Goal: Task Accomplishment & Management: Use online tool/utility

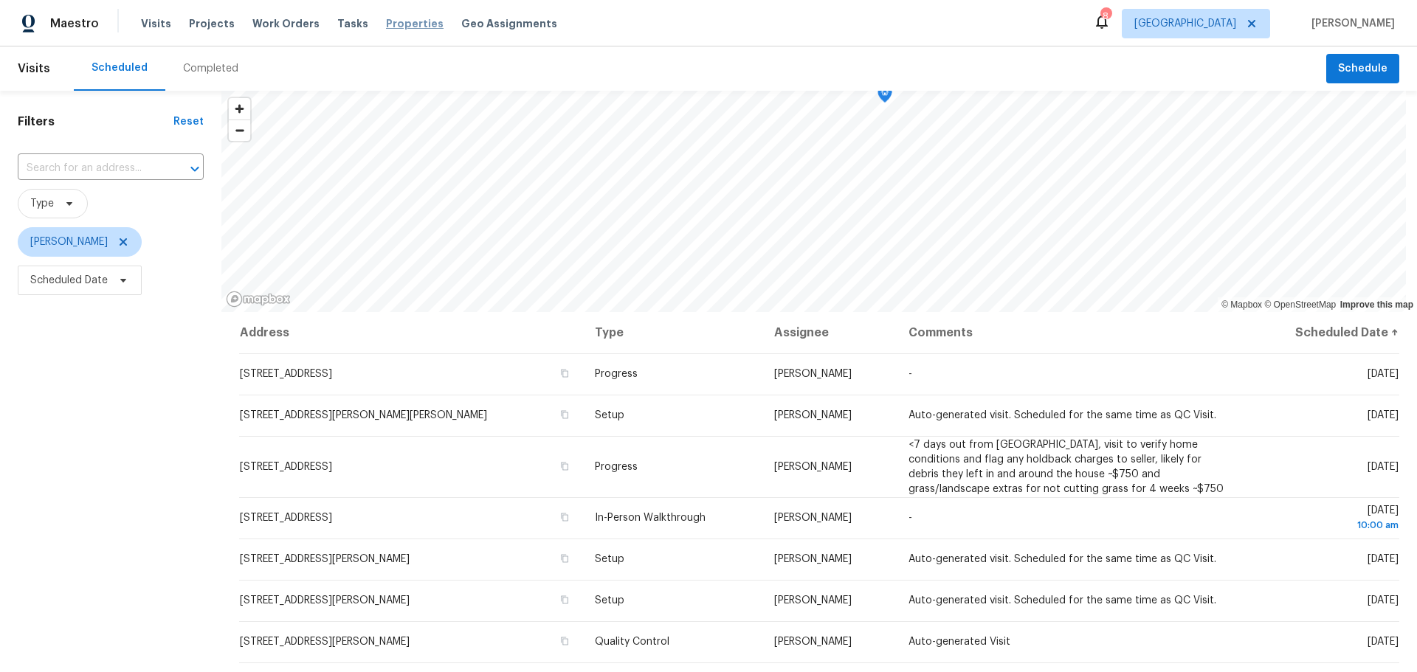
click at [386, 21] on span "Properties" at bounding box center [415, 23] width 58 height 15
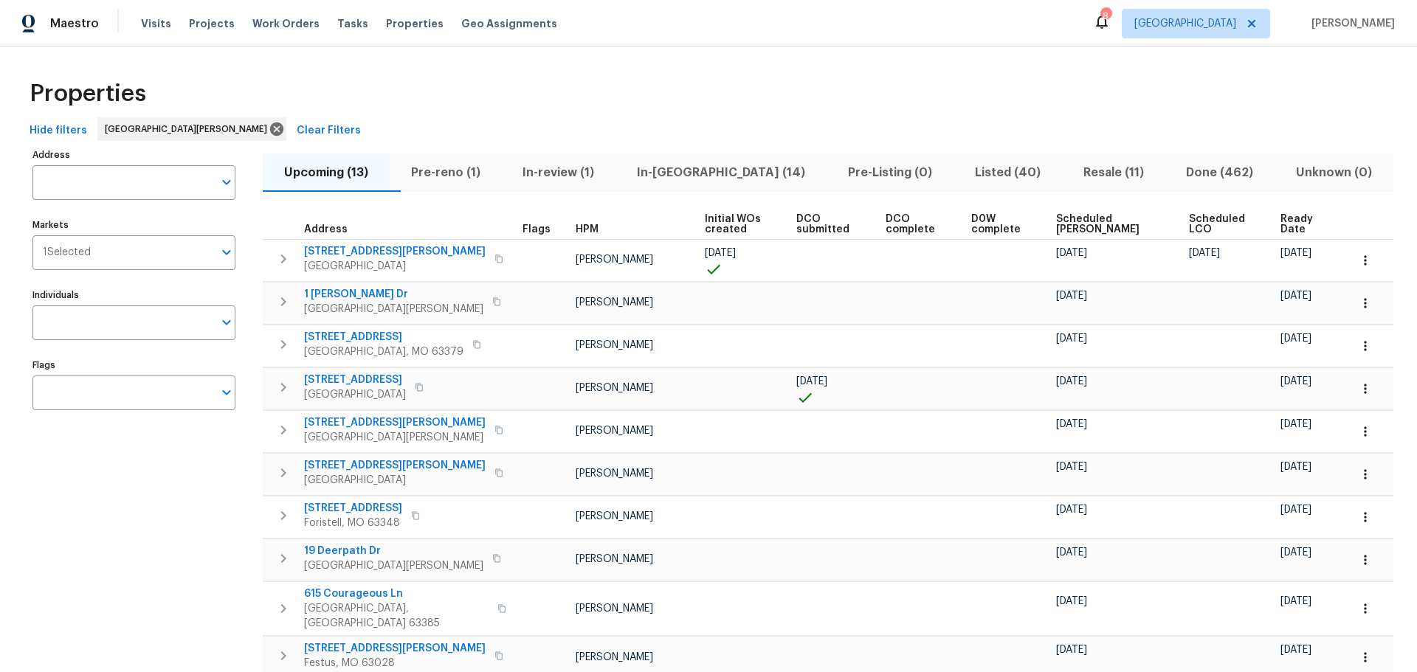
click at [738, 168] on span "In-[GEOGRAPHIC_DATA] (14)" at bounding box center [720, 172] width 193 height 21
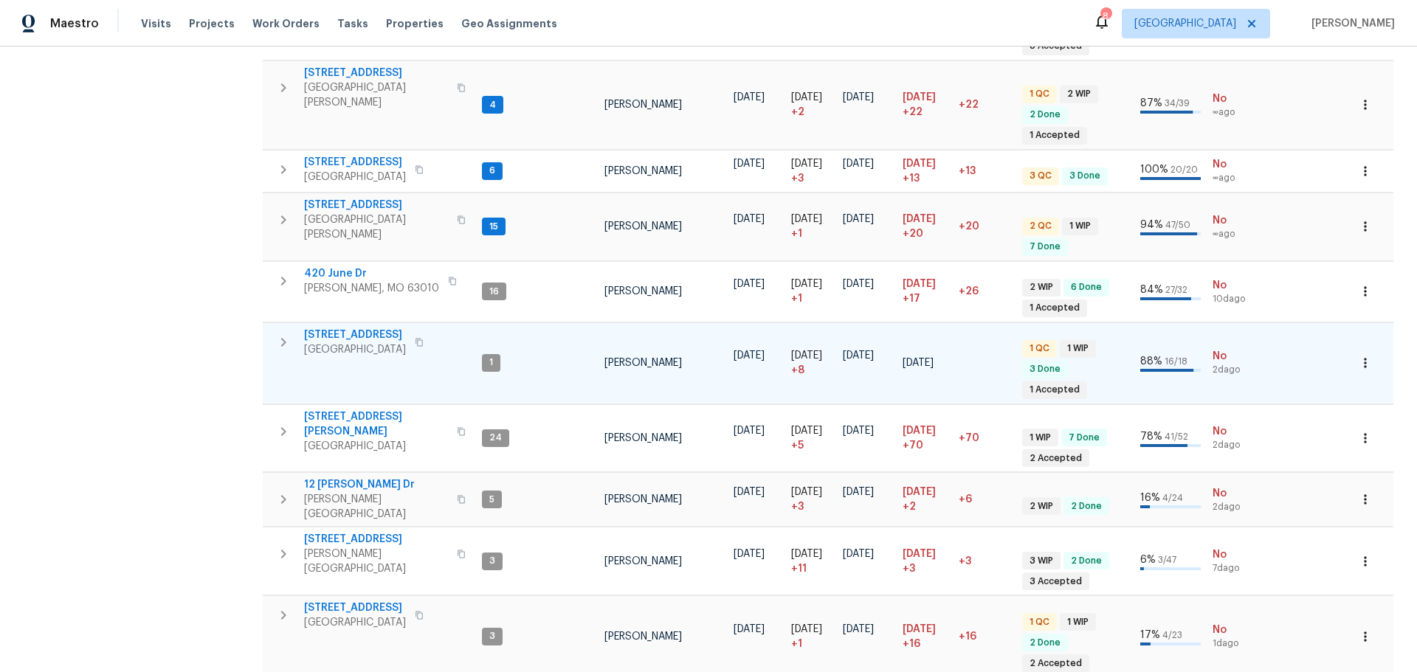
scroll to position [553, 0]
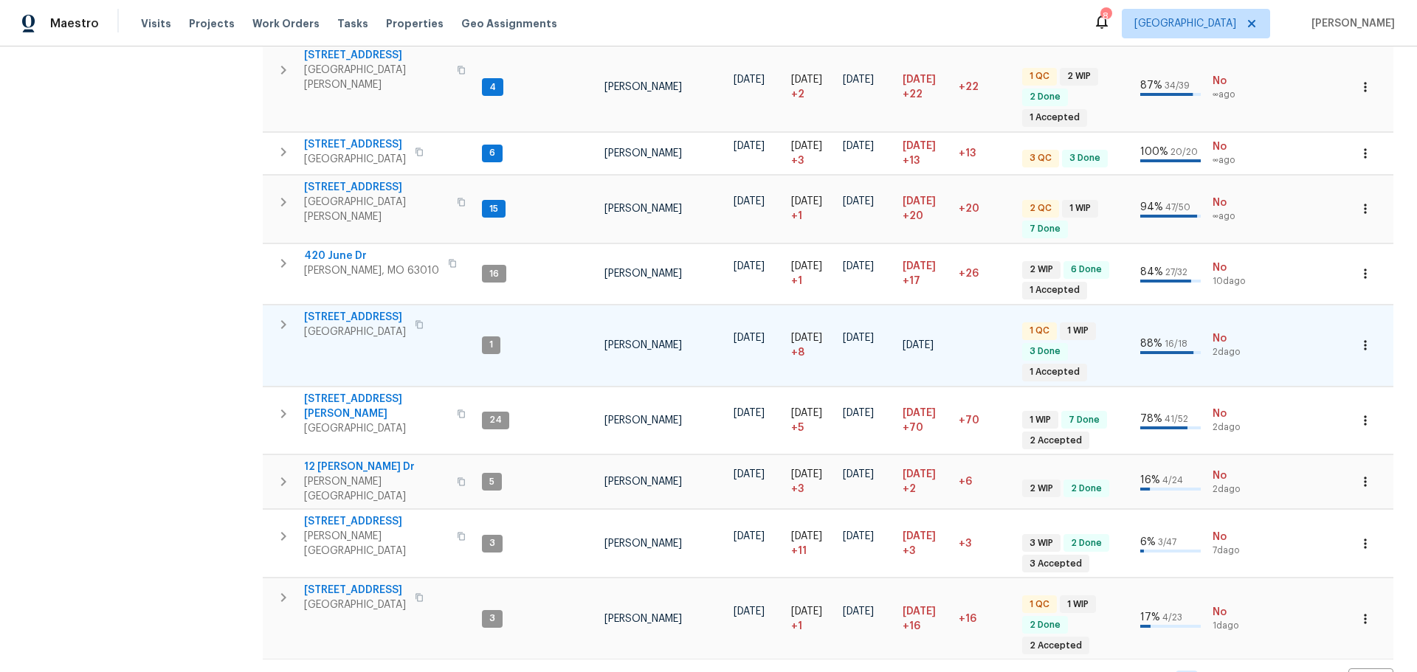
click at [390, 310] on span "[STREET_ADDRESS]" at bounding box center [355, 317] width 102 height 15
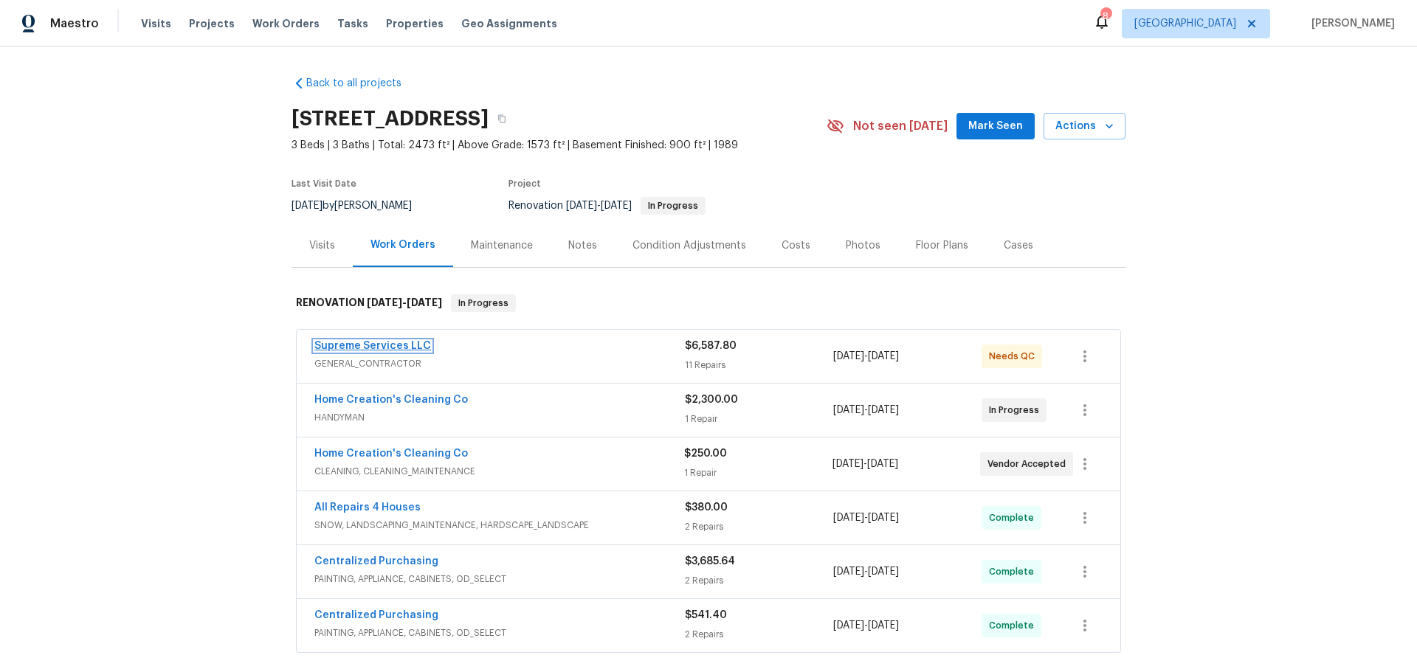
click at [406, 344] on link "Supreme Services LLC" at bounding box center [372, 346] width 117 height 10
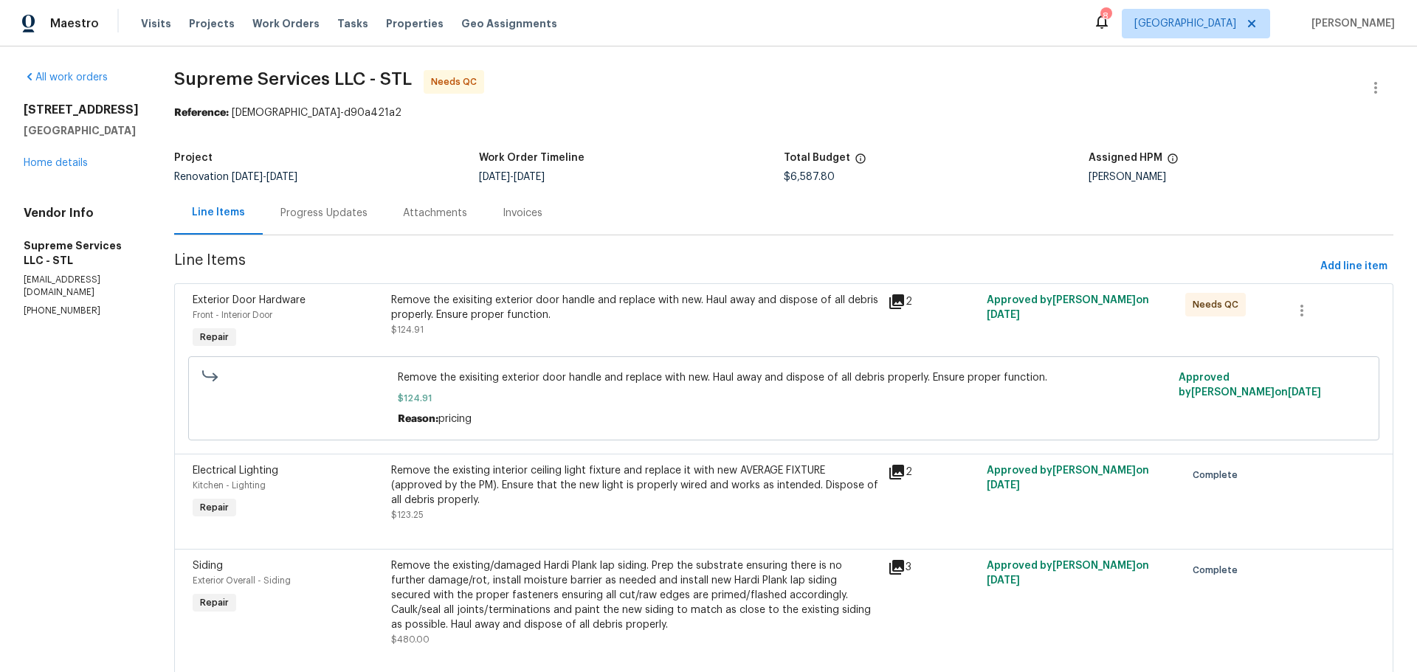
click at [726, 327] on div "Remove the exisiting exterior door handle and replace with new. Haul away and d…" at bounding box center [635, 315] width 488 height 44
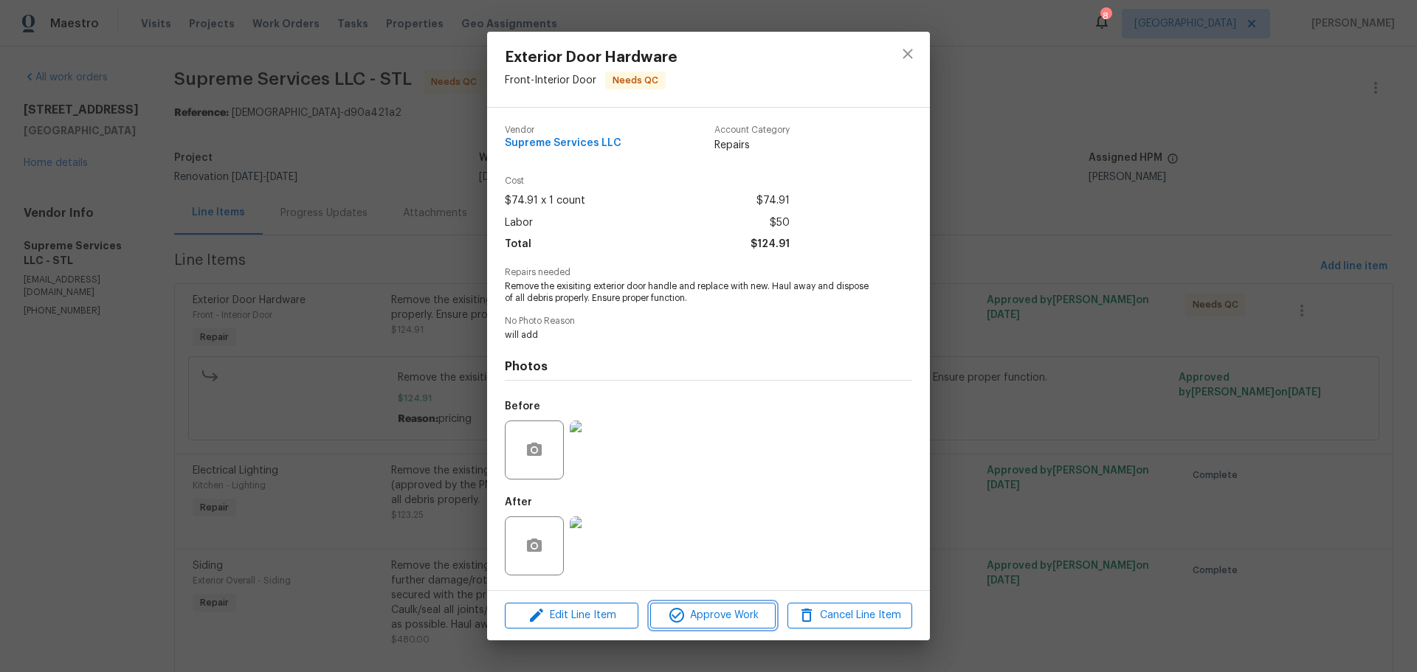
click at [731, 613] on span "Approve Work" at bounding box center [713, 616] width 116 height 18
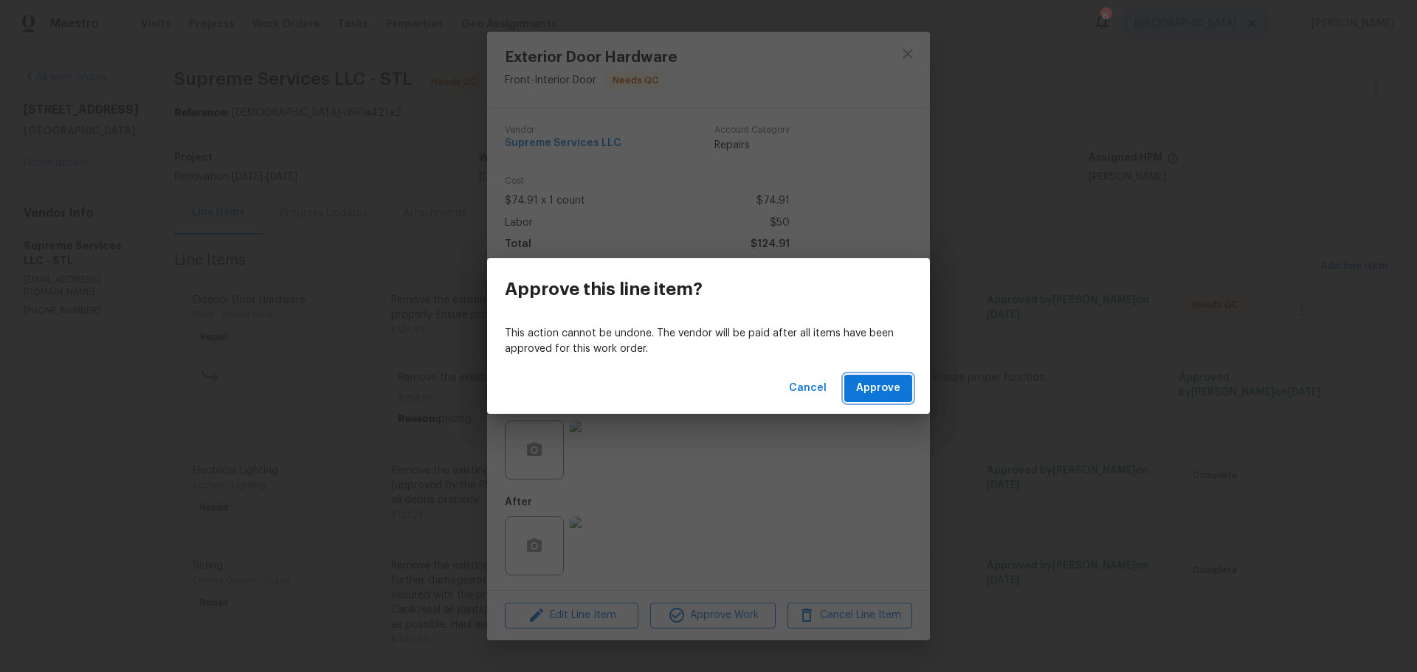
click at [879, 382] on span "Approve" at bounding box center [878, 388] width 44 height 18
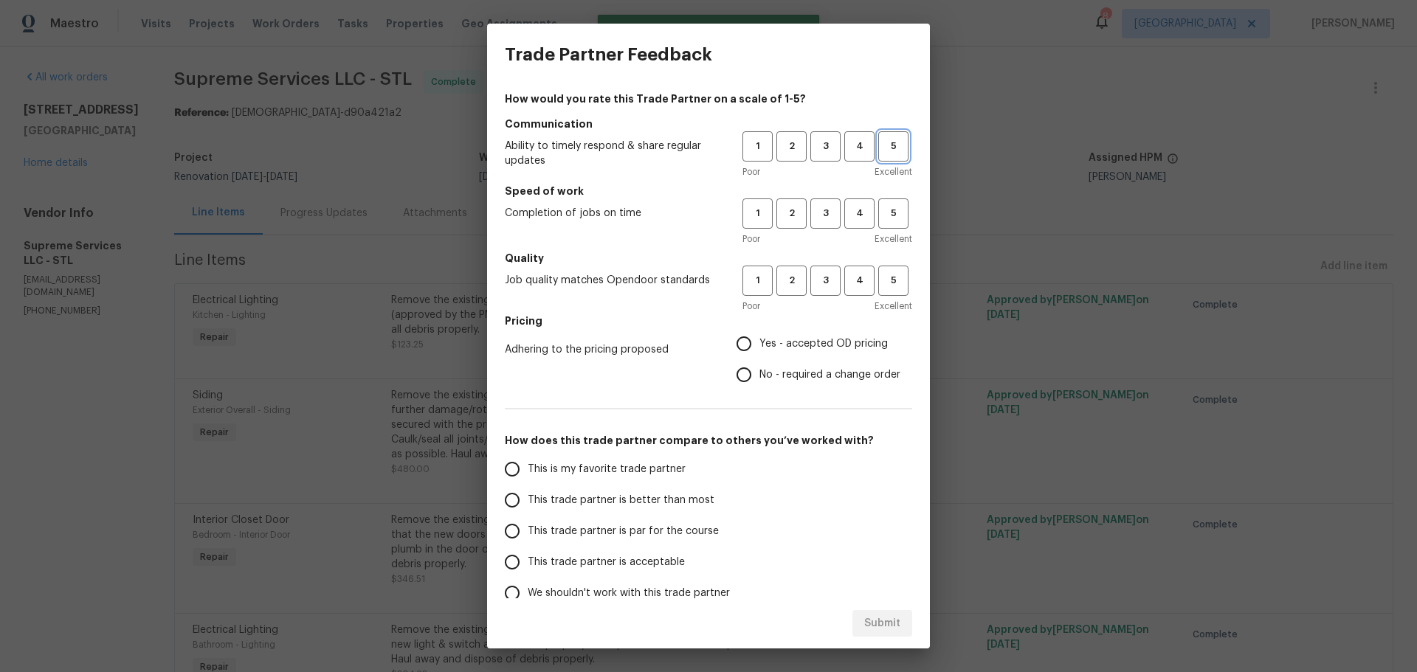
click at [878, 137] on button "5" at bounding box center [893, 146] width 30 height 30
click at [875, 234] on span "Excellent" at bounding box center [894, 239] width 38 height 15
click at [884, 210] on span "5" at bounding box center [893, 213] width 27 height 17
click at [881, 277] on span "5" at bounding box center [893, 280] width 27 height 17
click at [854, 337] on span "Yes - accepted OD pricing" at bounding box center [823, 344] width 128 height 15
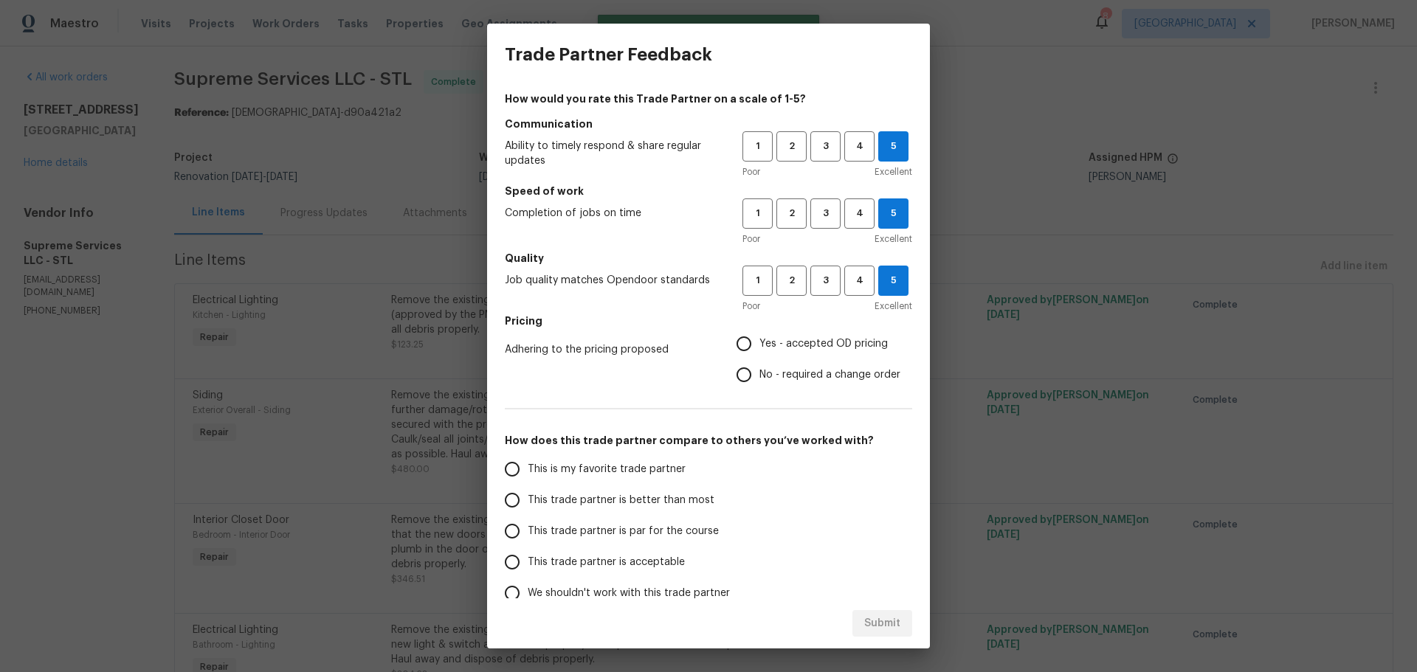
click at [759, 337] on input "Yes - accepted OD pricing" at bounding box center [743, 343] width 31 height 31
radio input "true"
click at [658, 462] on span "This is my favorite trade partner" at bounding box center [607, 469] width 158 height 15
click at [528, 461] on input "This is my favorite trade partner" at bounding box center [512, 469] width 31 height 31
click at [876, 622] on span "Submit" at bounding box center [882, 624] width 36 height 18
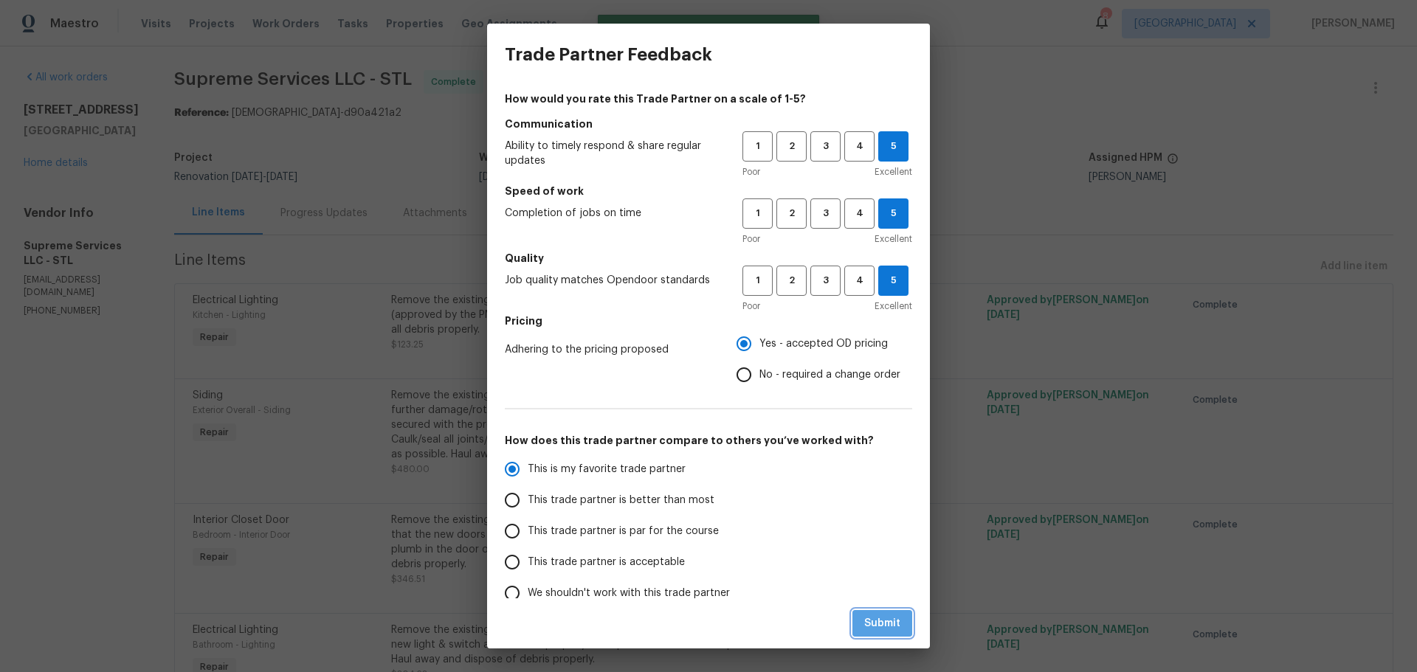
radio input "true"
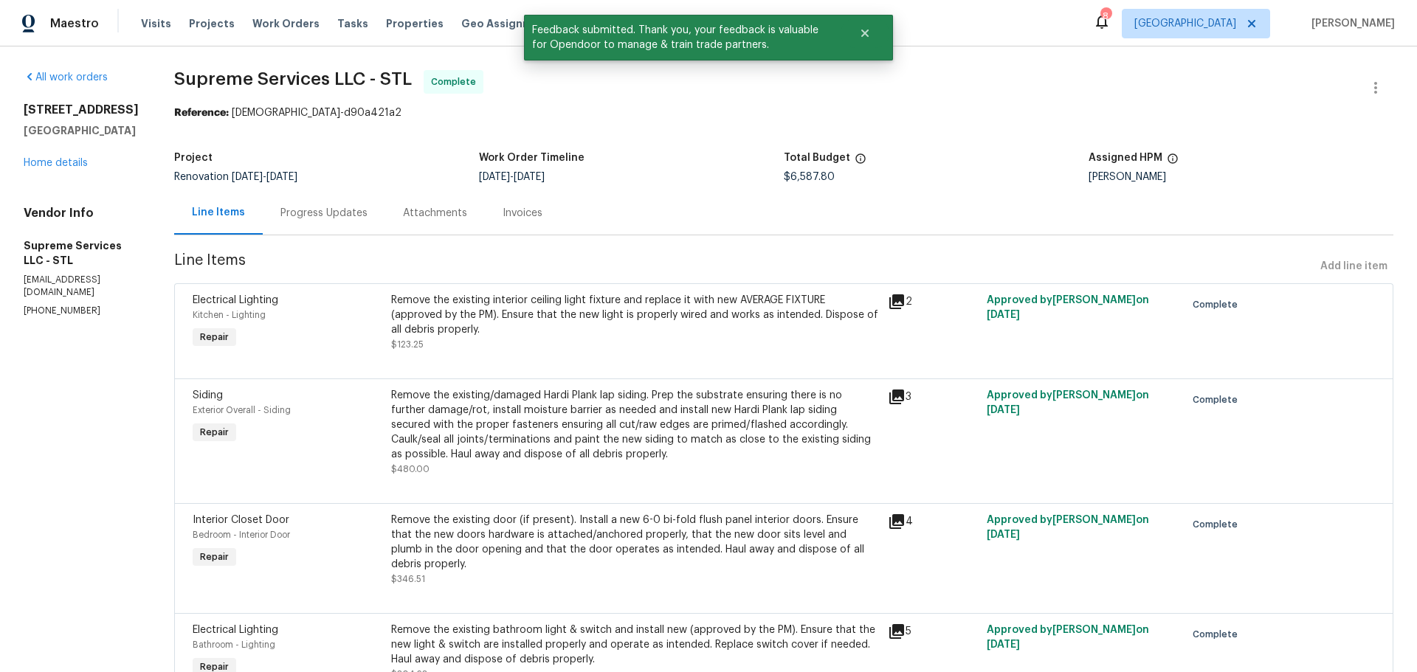
click at [61, 170] on div "3049 Summerfield Manor Dr Saint Louis, MO 63129 Home details" at bounding box center [81, 137] width 115 height 68
click at [61, 168] on link "Home details" at bounding box center [56, 163] width 64 height 10
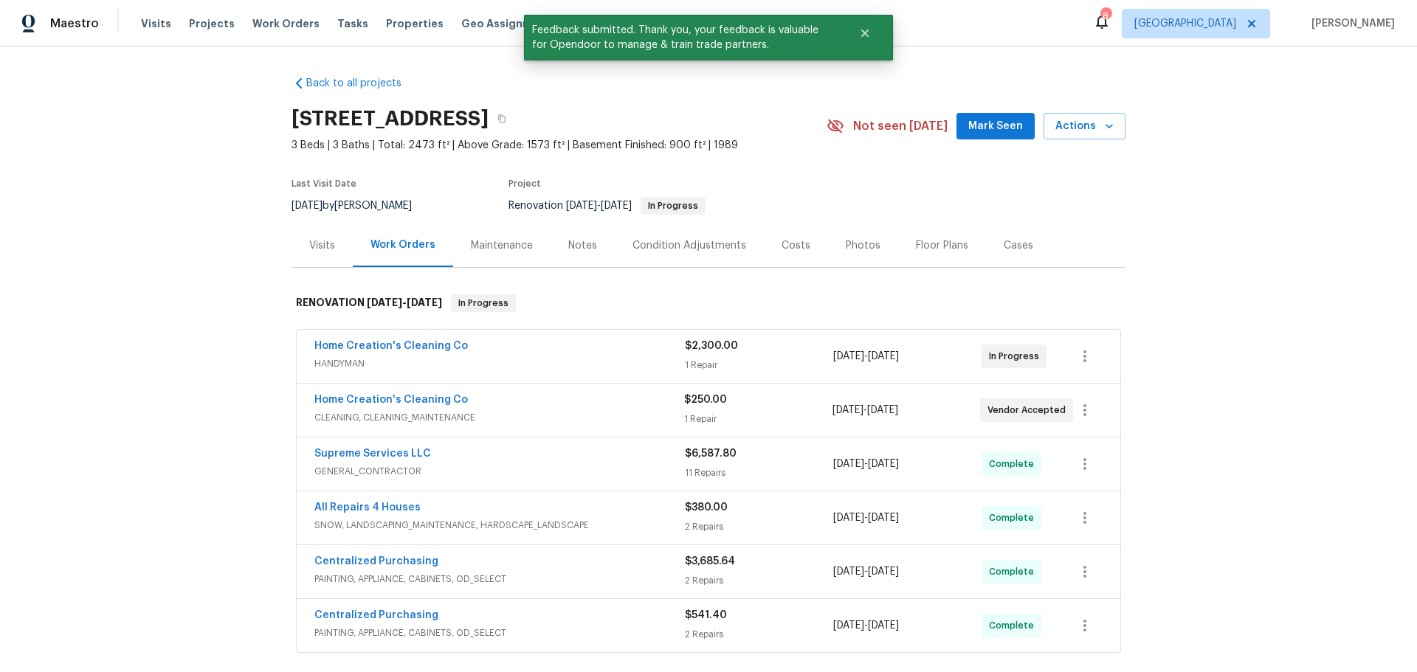
click at [996, 121] on span "Mark Seen" at bounding box center [995, 126] width 55 height 18
click at [386, 27] on span "Properties" at bounding box center [415, 23] width 58 height 15
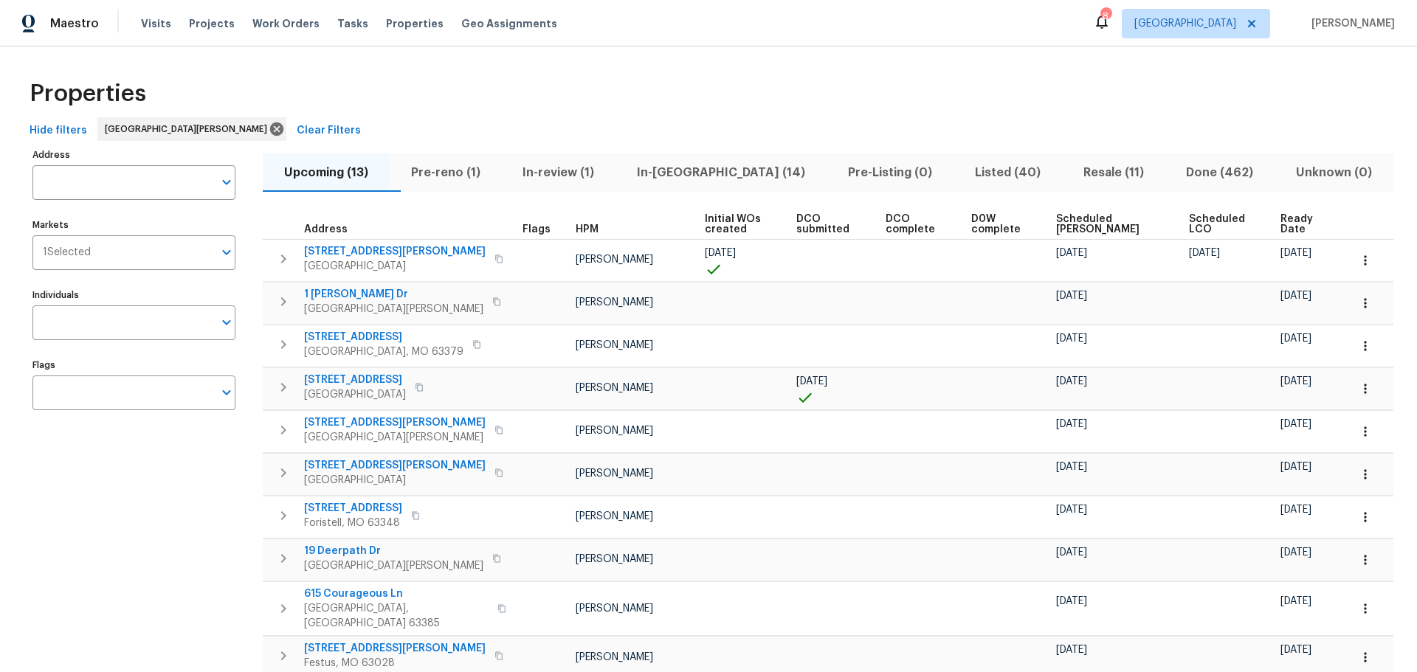
click at [708, 173] on span "In-reno (14)" at bounding box center [720, 172] width 193 height 21
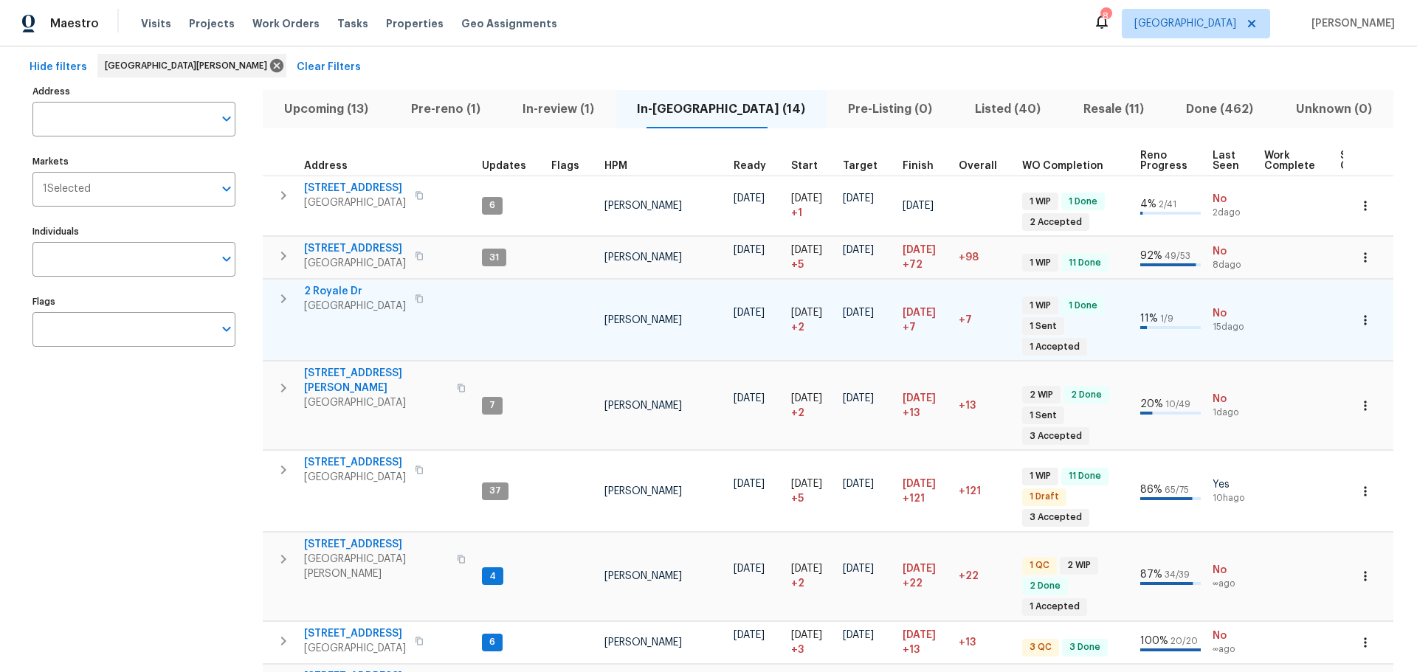
scroll to position [148, 0]
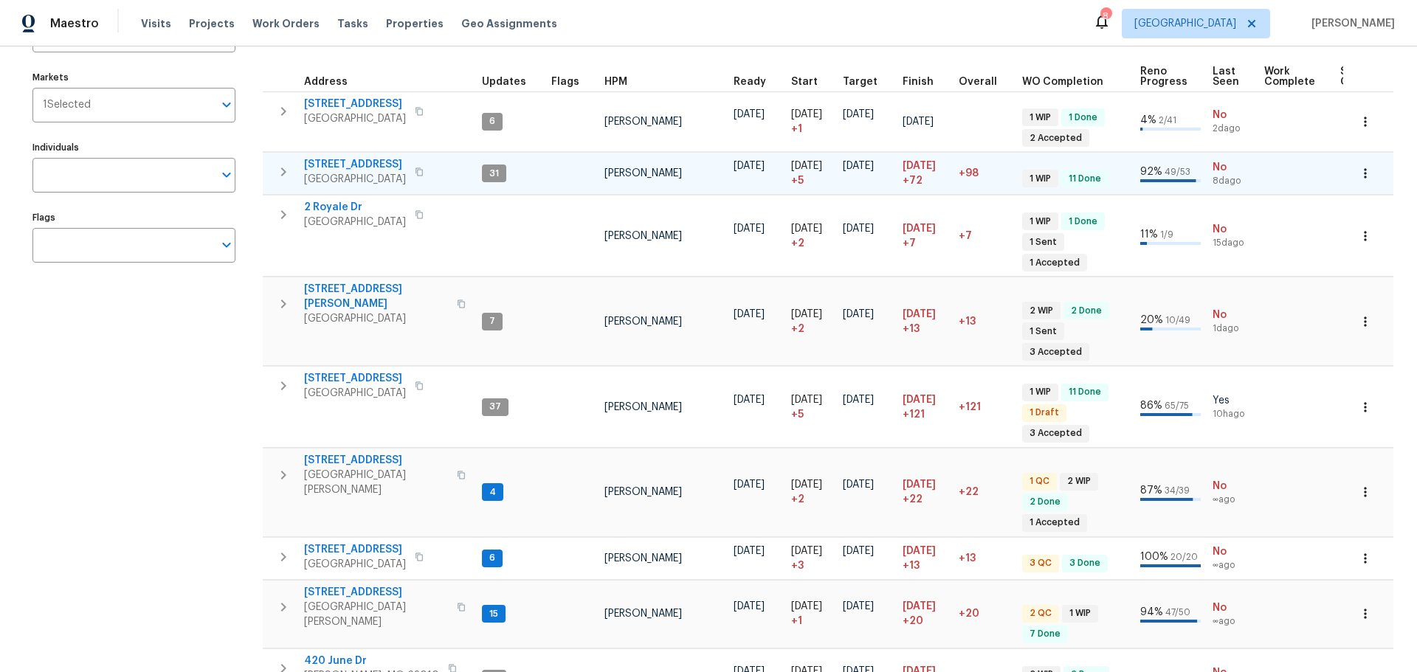
click at [415, 168] on icon "button" at bounding box center [418, 172] width 7 height 8
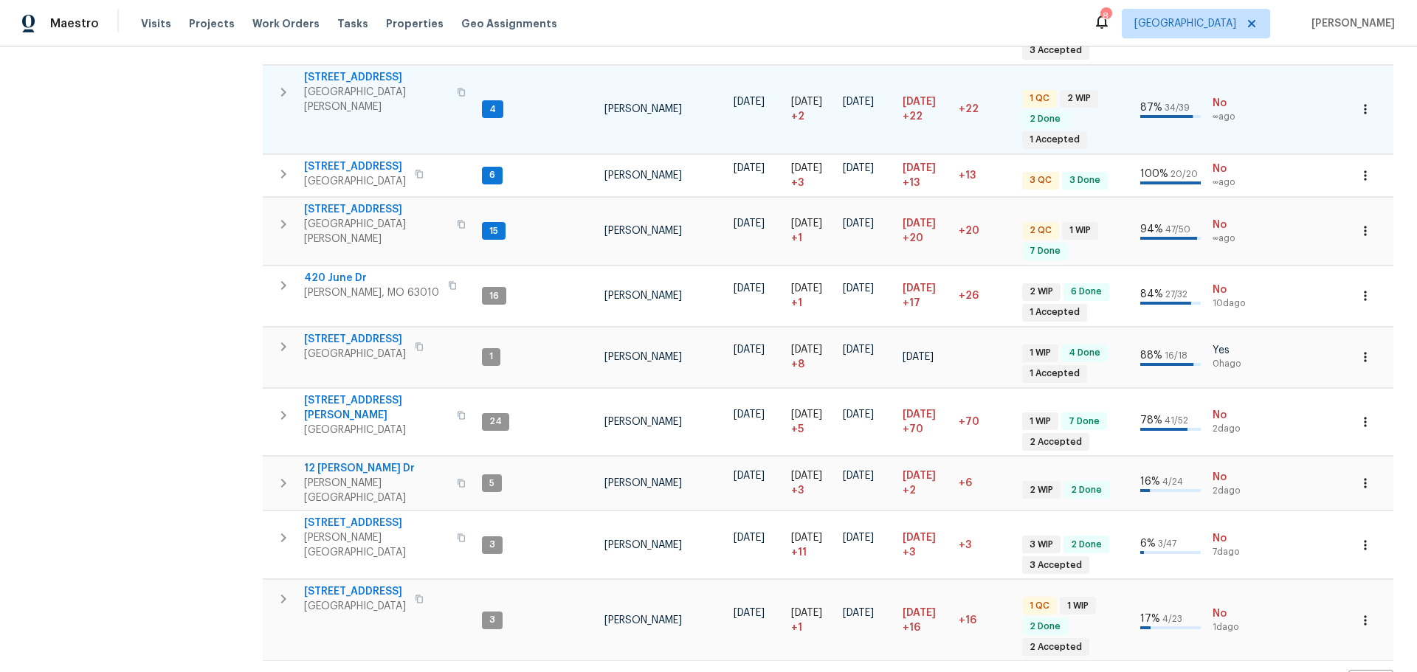
scroll to position [532, 0]
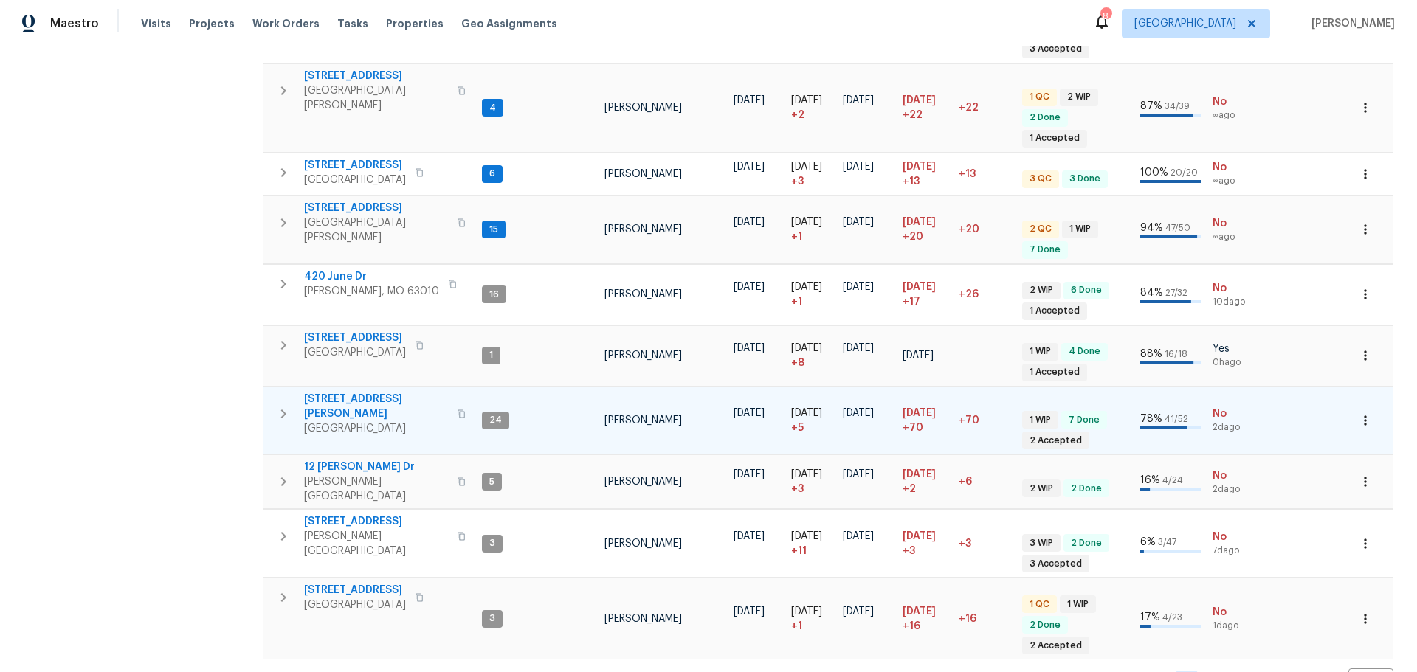
click at [358, 392] on span "4642 Theiss Rd" at bounding box center [376, 407] width 144 height 30
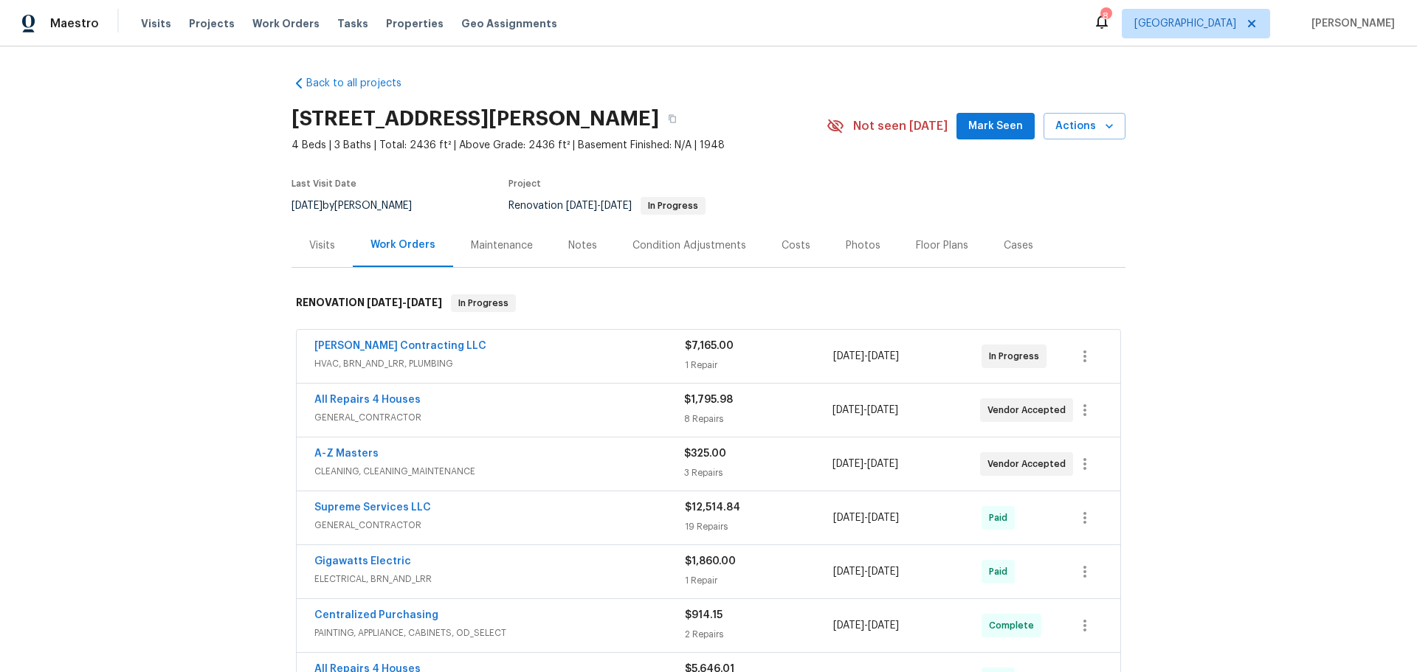
click at [782, 250] on div "Costs" at bounding box center [796, 245] width 29 height 15
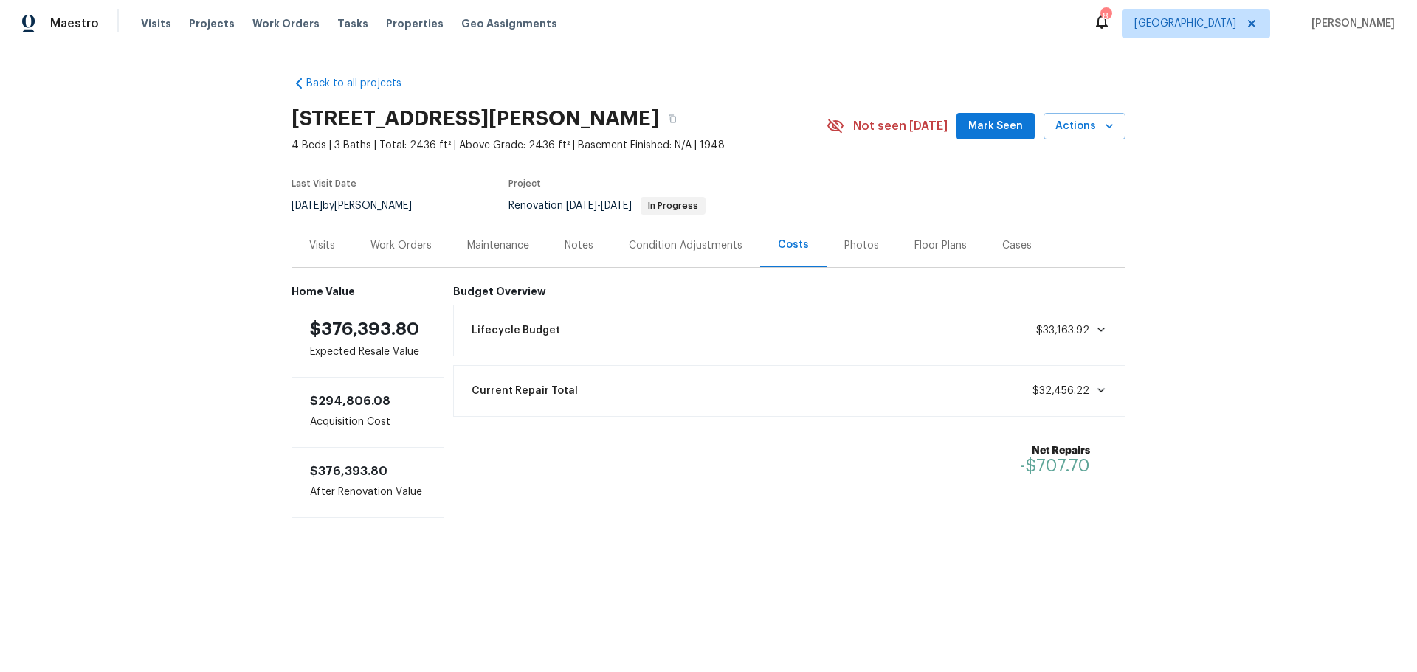
click at [309, 238] on div "Visits" at bounding box center [322, 245] width 26 height 15
